Goal: Submit feedback/report problem: Submit feedback/report problem

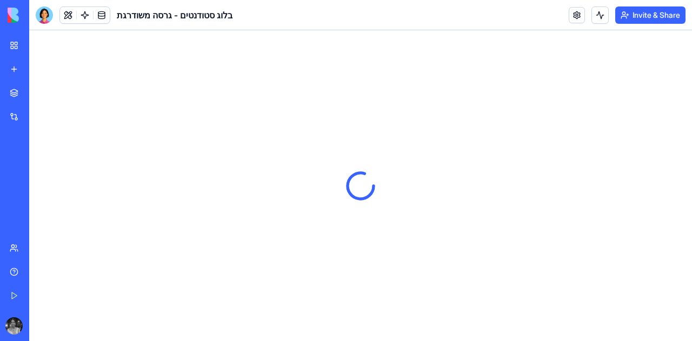
click at [40, 196] on div "The Home Front" at bounding box center [25, 192] width 30 height 11
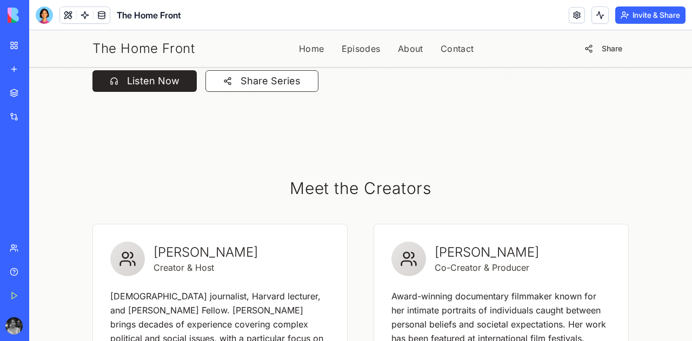
scroll to position [324, 0]
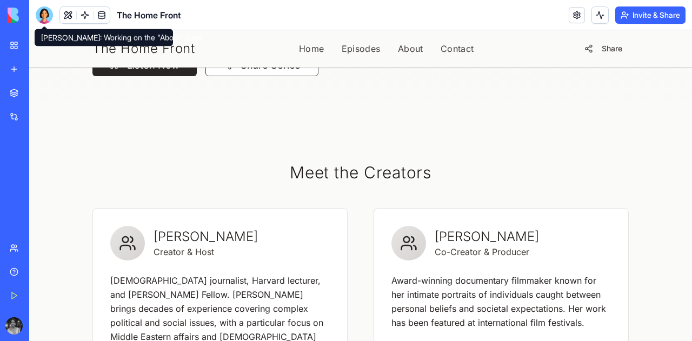
click at [43, 17] on div at bounding box center [44, 14] width 17 height 17
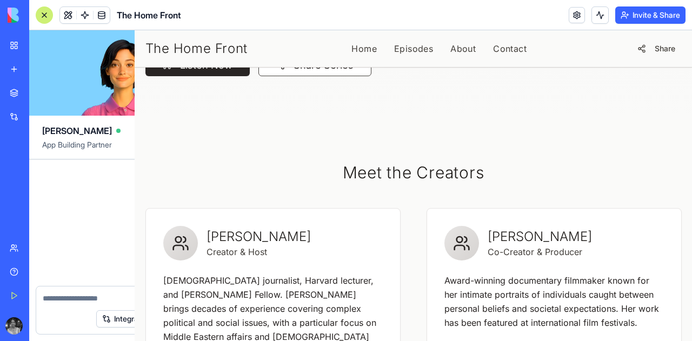
scroll to position [12041, 0]
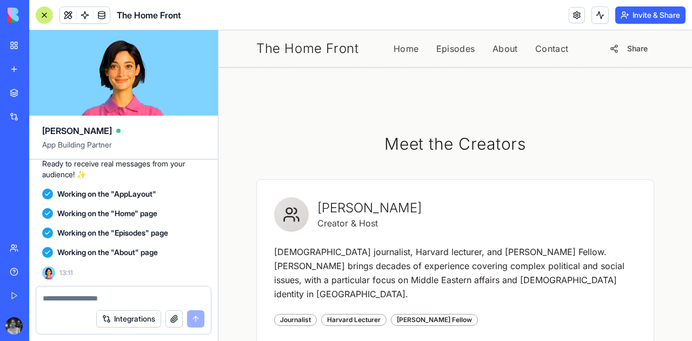
click at [130, 297] on textarea at bounding box center [124, 298] width 162 height 11
type textarea "*"
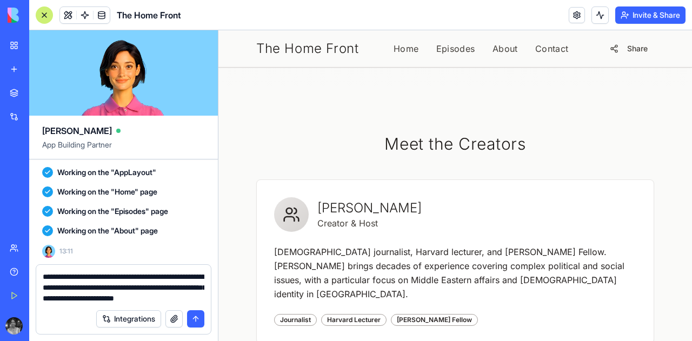
type textarea "**********"
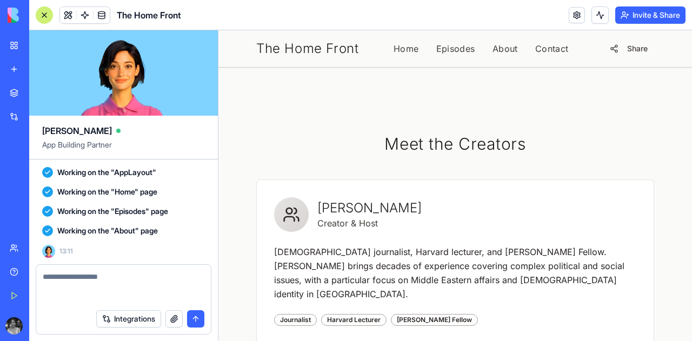
scroll to position [12114, 0]
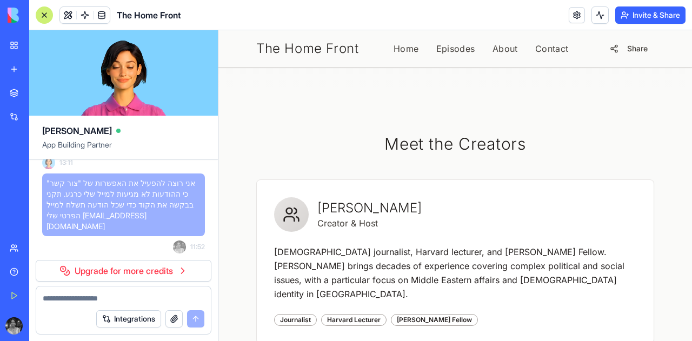
click at [81, 232] on span "אני רוצה להפעיל את האפשרות של "צור קשר" כי ההודעות לא מגיעות למייל שלי כרגע. תק…" at bounding box center [123, 205] width 154 height 54
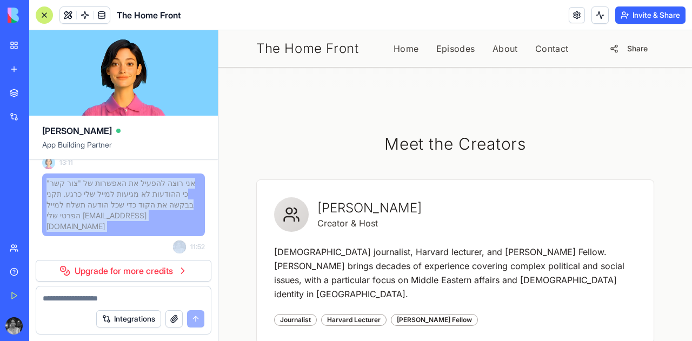
click at [81, 232] on span "אני רוצה להפעיל את האפשרות של "צור קשר" כי ההודעות לא מגיעות למייל שלי כרגע. תק…" at bounding box center [123, 205] width 154 height 54
copy span "אני רוצה להפעיל את האפשרות של "צור קשר" כי ההודעות לא מגיעות למייל שלי כרגע. תק…"
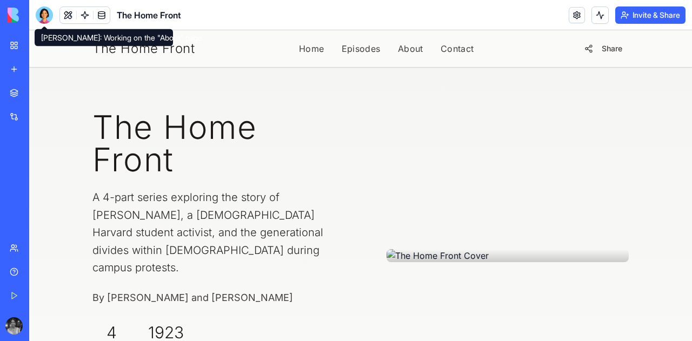
drag, startPoint x: 48, startPoint y: 18, endPoint x: 45, endPoint y: 31, distance: 13.4
click at [48, 18] on div at bounding box center [44, 14] width 17 height 17
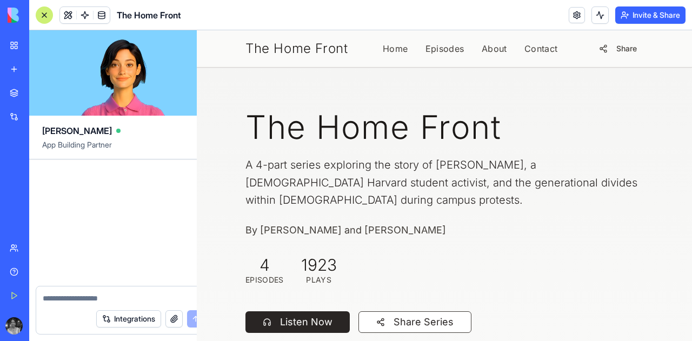
scroll to position [12041, 0]
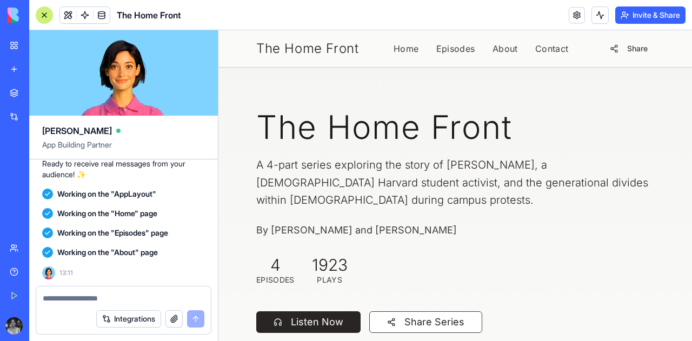
paste textarea "**********"
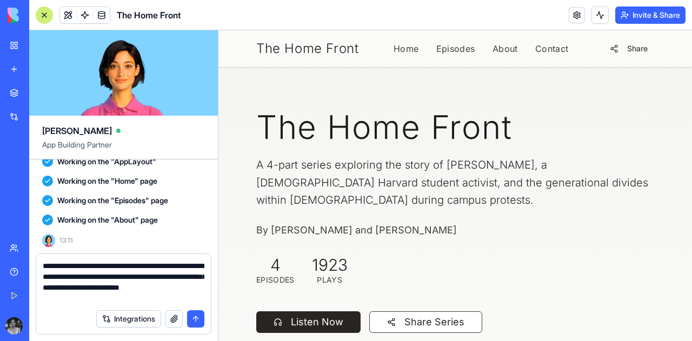
type textarea "**********"
click at [200, 313] on button "submit" at bounding box center [195, 318] width 17 height 17
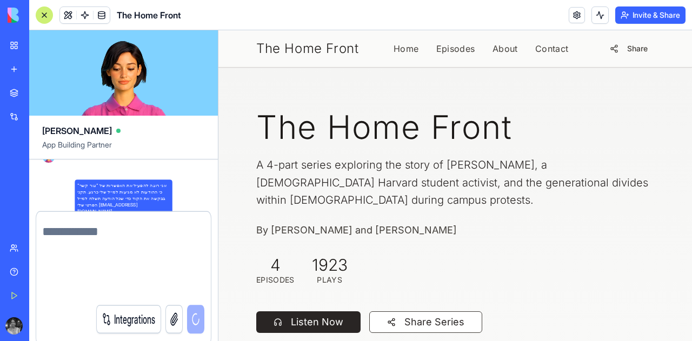
scroll to position [12114, 0]
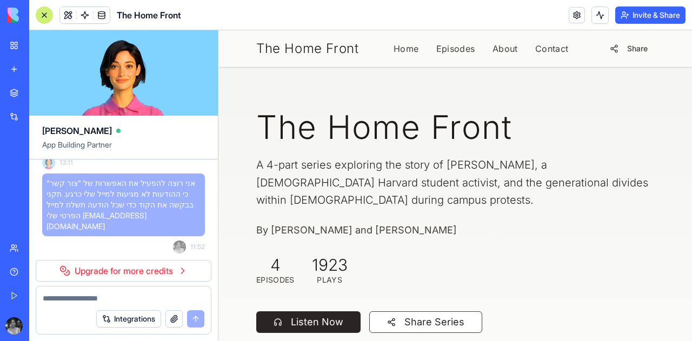
click at [101, 232] on span "אני רוצה להפעיל את האפשרות של "צור קשר" כי ההודעות לא מגיעות למייל שלי כרגע. תק…" at bounding box center [123, 205] width 154 height 54
click at [118, 268] on link "Upgrade for more credits" at bounding box center [124, 271] width 176 height 22
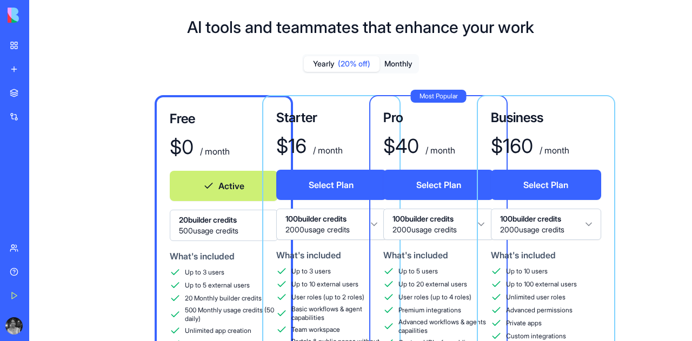
scroll to position [54, 0]
click at [40, 188] on div "The Home Front" at bounding box center [25, 192] width 30 height 11
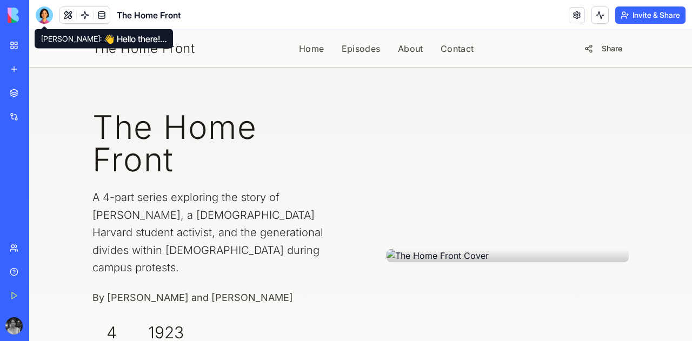
click at [36, 17] on div at bounding box center [44, 14] width 17 height 17
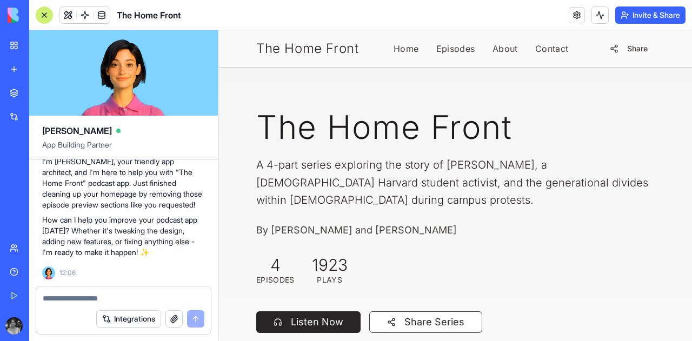
scroll to position [12248, 0]
click at [119, 302] on textarea at bounding box center [124, 298] width 162 height 11
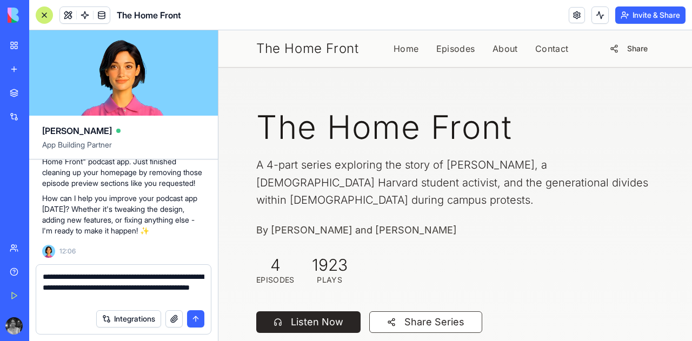
type textarea "**********"
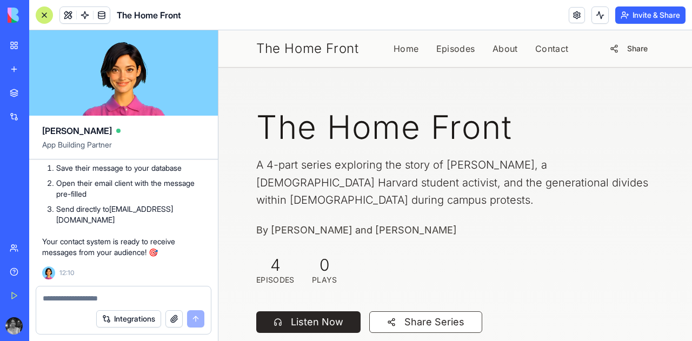
scroll to position [12899, 0]
click at [635, 14] on button "Invite & Share" at bounding box center [650, 14] width 70 height 17
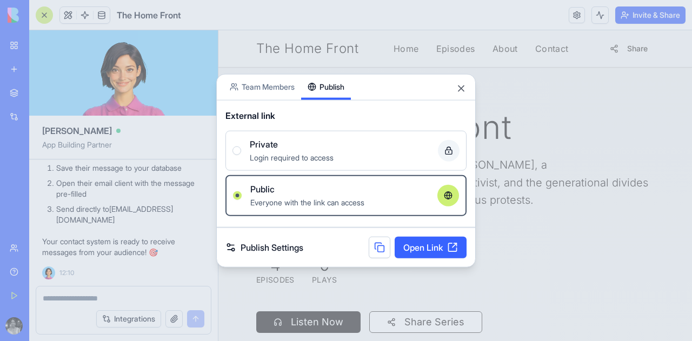
click at [329, 53] on body "BETA My Workspace New app Marketplace Integrations Recent בלוג סטודנטים - גרסה …" at bounding box center [346, 170] width 692 height 341
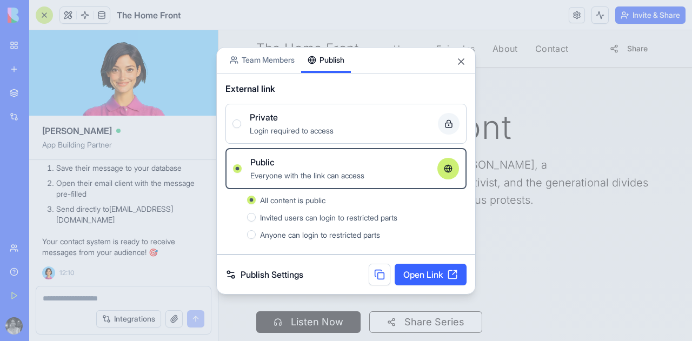
click at [406, 270] on link "Open Link" at bounding box center [430, 275] width 72 height 22
click at [74, 287] on div at bounding box center [346, 170] width 692 height 341
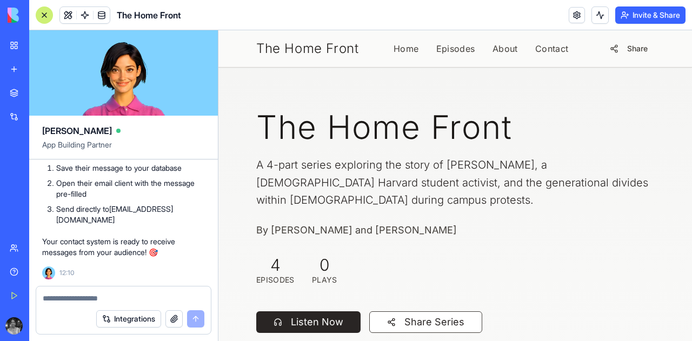
click at [85, 293] on textarea at bounding box center [124, 298] width 162 height 11
type textarea "*"
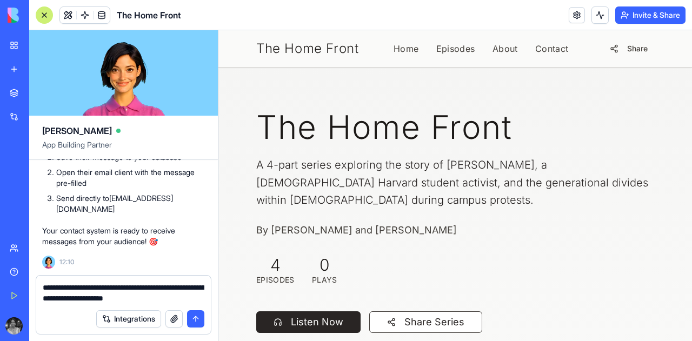
click at [45, 289] on textarea "**********" at bounding box center [124, 293] width 162 height 22
type textarea "**********"
click at [201, 322] on button "submit" at bounding box center [195, 318] width 17 height 17
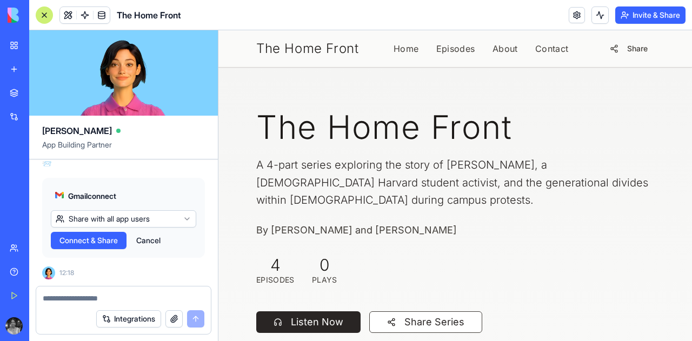
scroll to position [13255, 0]
click at [79, 242] on span "Connect & Share" at bounding box center [88, 240] width 58 height 11
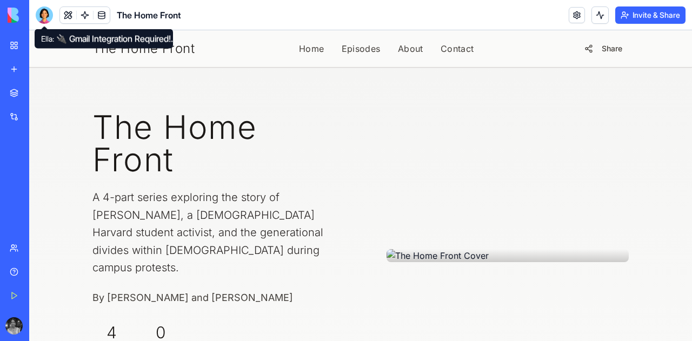
click at [43, 15] on div at bounding box center [44, 14] width 17 height 17
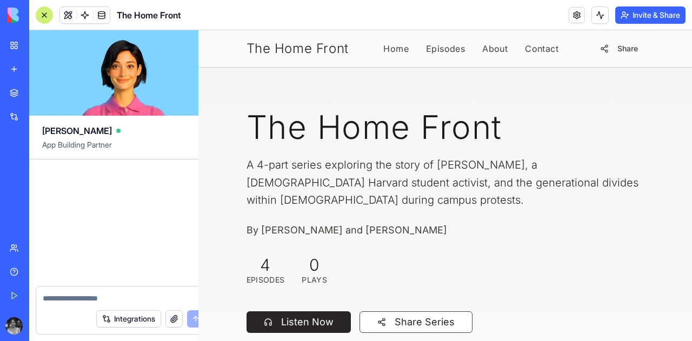
scroll to position [13255, 0]
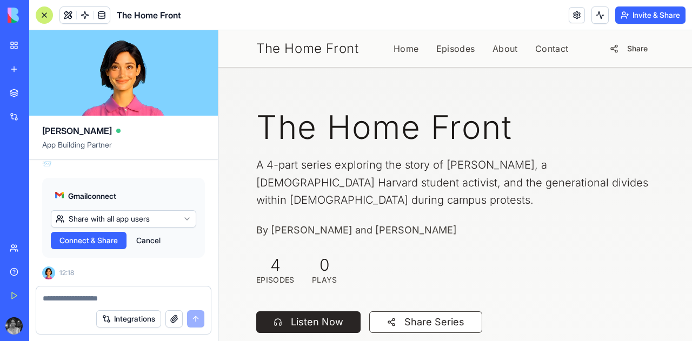
click at [148, 216] on html "BETA My Workspace New app Marketplace Integrations Recent בלוג סטודנטים - גרסה …" at bounding box center [346, 170] width 692 height 341
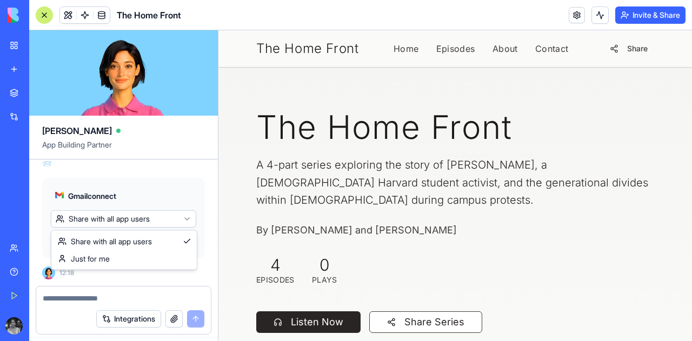
click at [148, 216] on html "BETA My Workspace New app Marketplace Integrations Recent בלוג סטודנטים - גרסה …" at bounding box center [346, 170] width 692 height 341
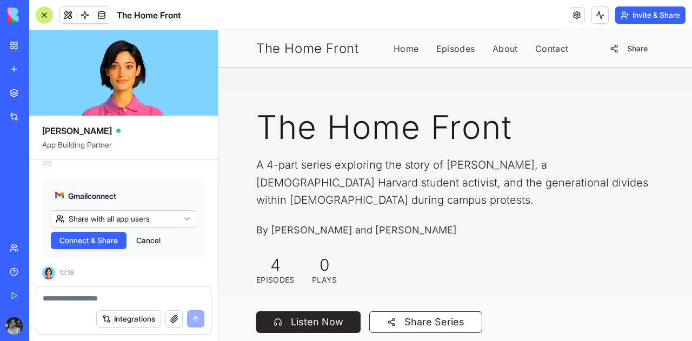
click at [103, 241] on span "Connect & Share" at bounding box center [88, 240] width 58 height 11
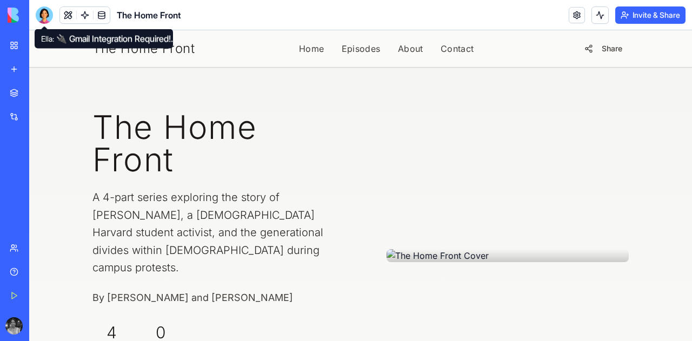
click at [45, 16] on div at bounding box center [44, 14] width 17 height 17
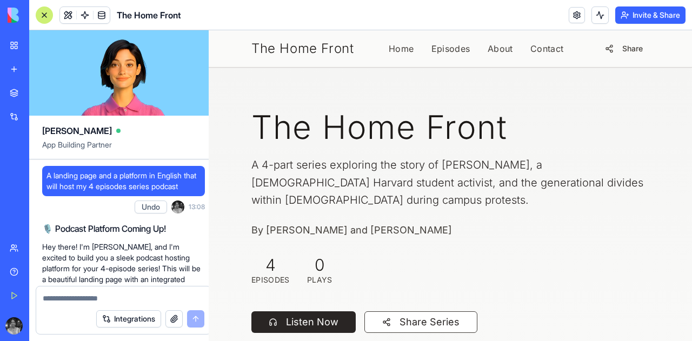
scroll to position [13255, 0]
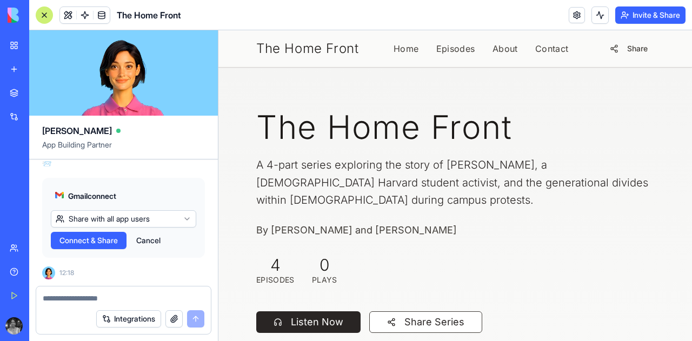
click at [108, 297] on textarea at bounding box center [124, 298] width 162 height 11
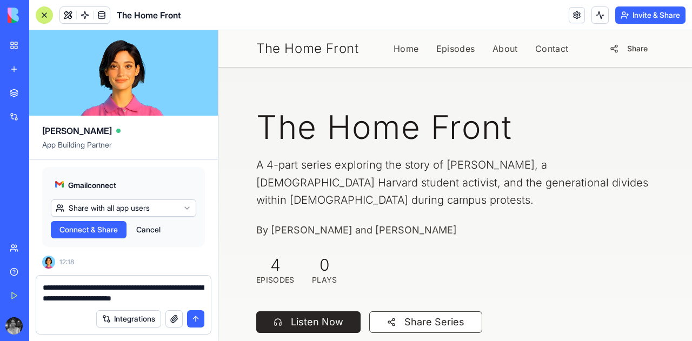
type textarea "**********"
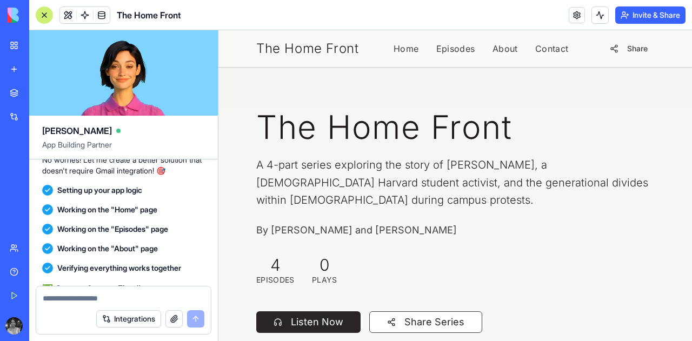
scroll to position [13757, 0]
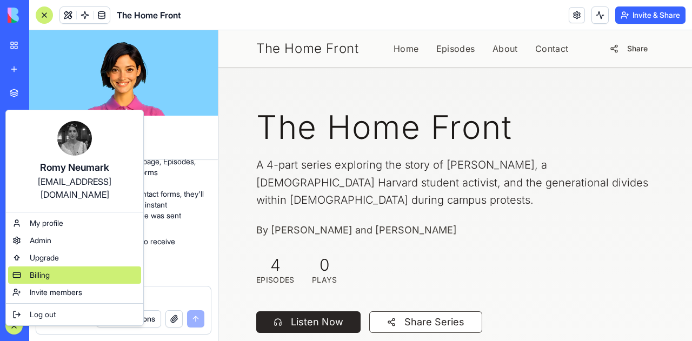
click at [35, 270] on span "Billing" at bounding box center [40, 275] width 20 height 11
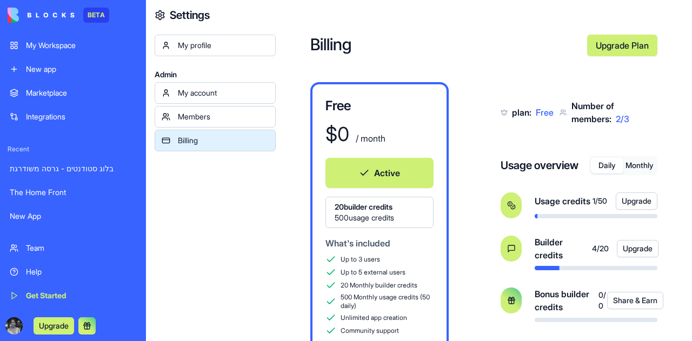
click at [642, 162] on button "Monthly" at bounding box center [639, 166] width 32 height 16
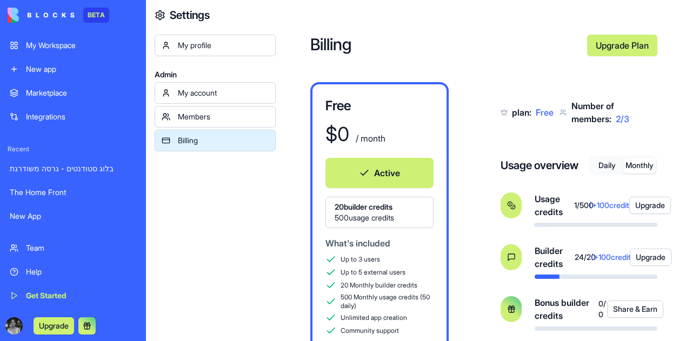
click at [604, 162] on button "Daily" at bounding box center [607, 166] width 32 height 16
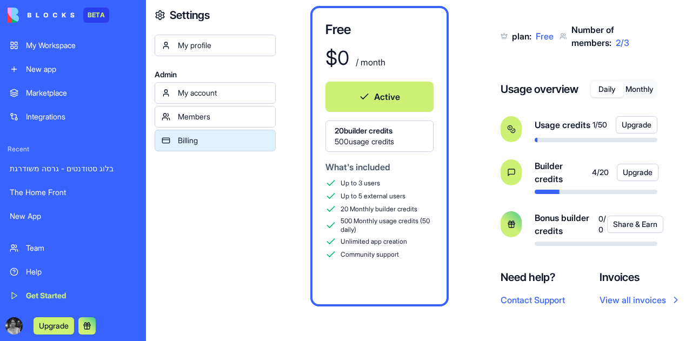
scroll to position [91, 0]
click at [628, 82] on button "Monthly" at bounding box center [639, 90] width 32 height 16
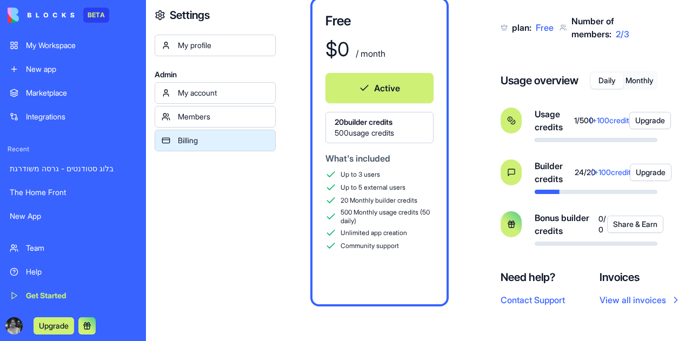
click at [595, 76] on button "Daily" at bounding box center [607, 81] width 32 height 16
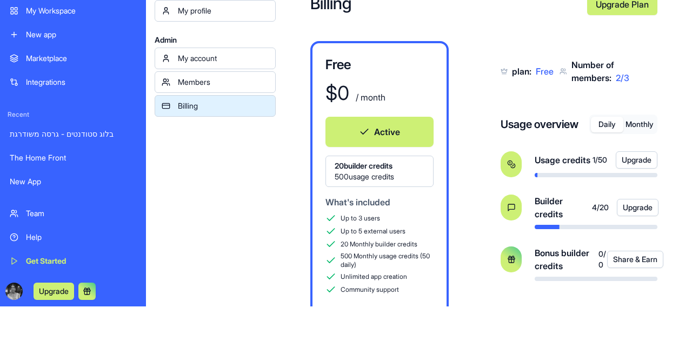
scroll to position [0, 0]
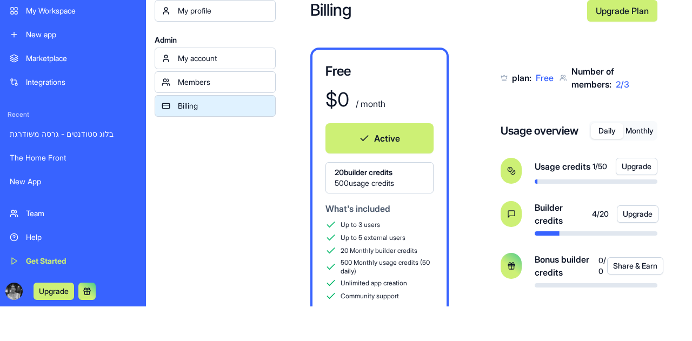
click at [187, 288] on div "My profile Admin My account Members Billing" at bounding box center [215, 170] width 121 height 341
click at [48, 155] on div "The Home Front" at bounding box center [73, 157] width 126 height 11
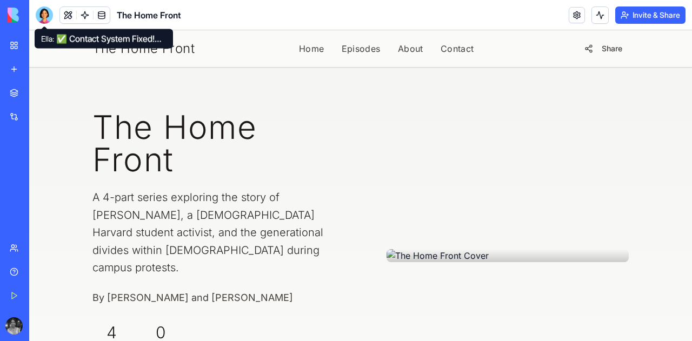
click at [39, 19] on div at bounding box center [44, 14] width 17 height 17
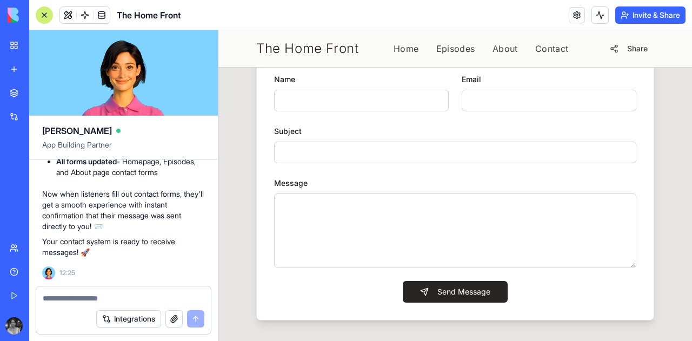
scroll to position [1405, 0]
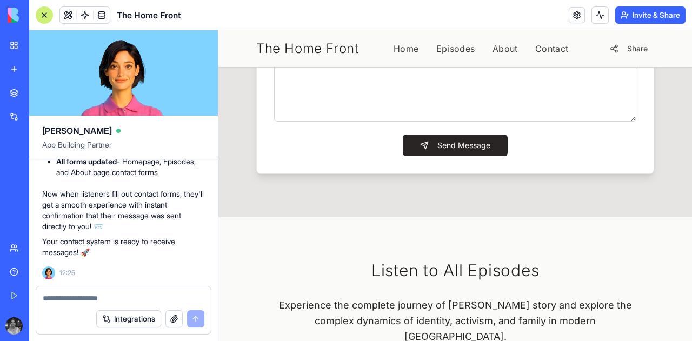
type input "**********"
click at [430, 17] on input "Subject" at bounding box center [455, 6] width 362 height 22
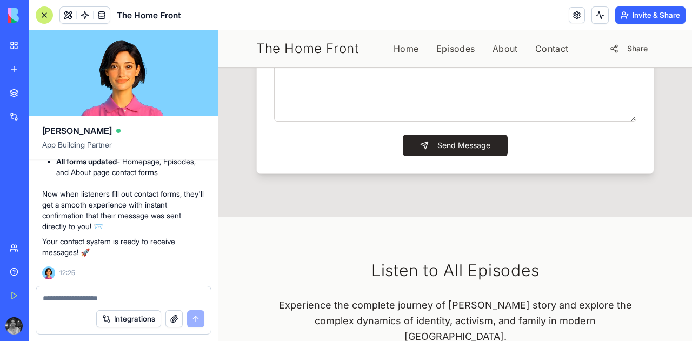
type input "**********"
click at [393, 122] on textarea "Message" at bounding box center [455, 84] width 362 height 75
type textarea "*"
click at [326, 122] on textarea "**********" at bounding box center [455, 84] width 362 height 75
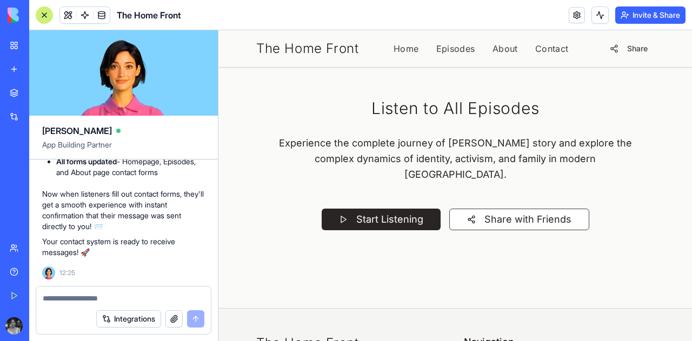
type textarea "**********"
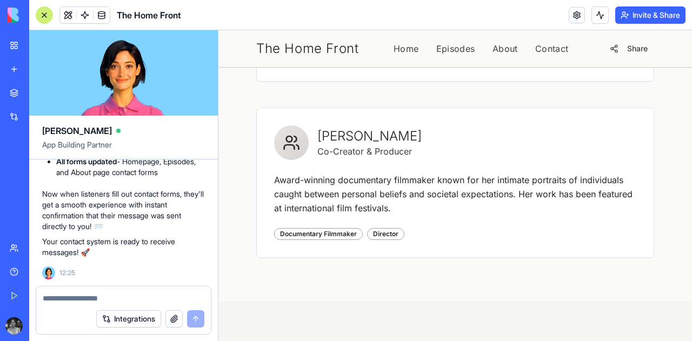
scroll to position [693, 0]
